Goal: Task Accomplishment & Management: Manage account settings

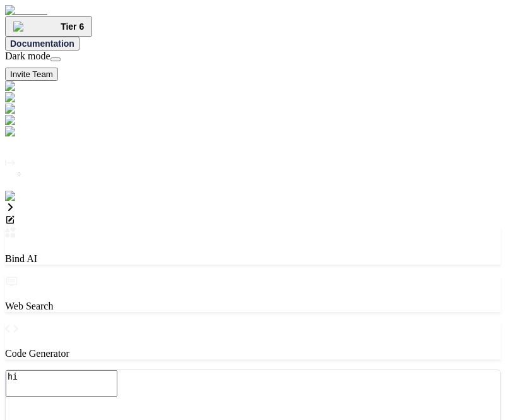
click at [15, 202] on img at bounding box center [25, 196] width 41 height 11
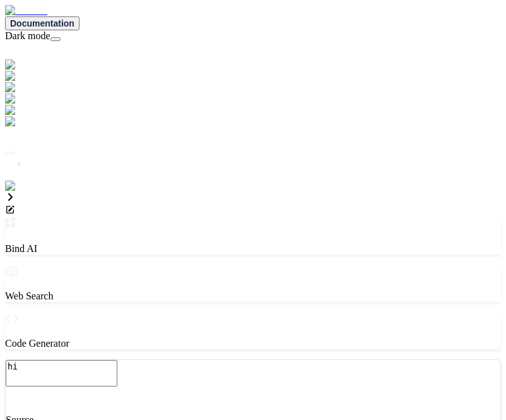
type textarea "x"
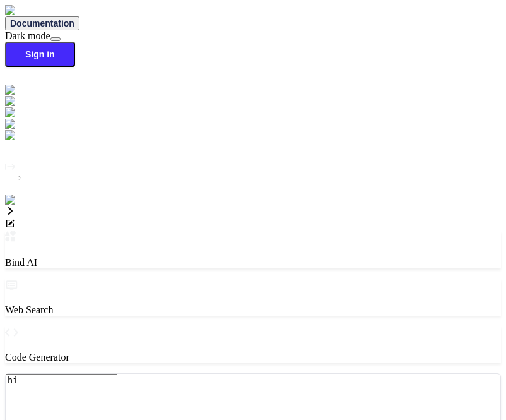
click at [14, 206] on img at bounding box center [22, 199] width 35 height 11
paste input "[EMAIL_ADDRESS][DOMAIN_NAME]"
type input "[EMAIL_ADDRESS][DOMAIN_NAME]"
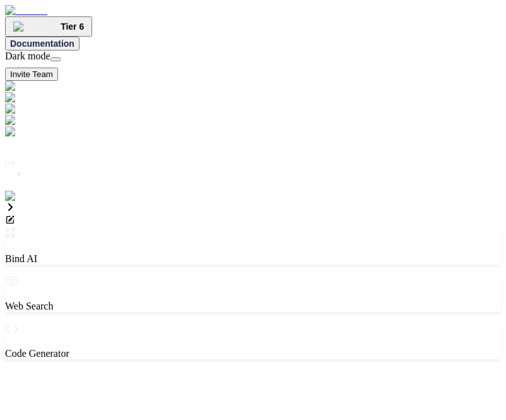
type textarea "x"
